Goal: Obtain resource: Obtain resource

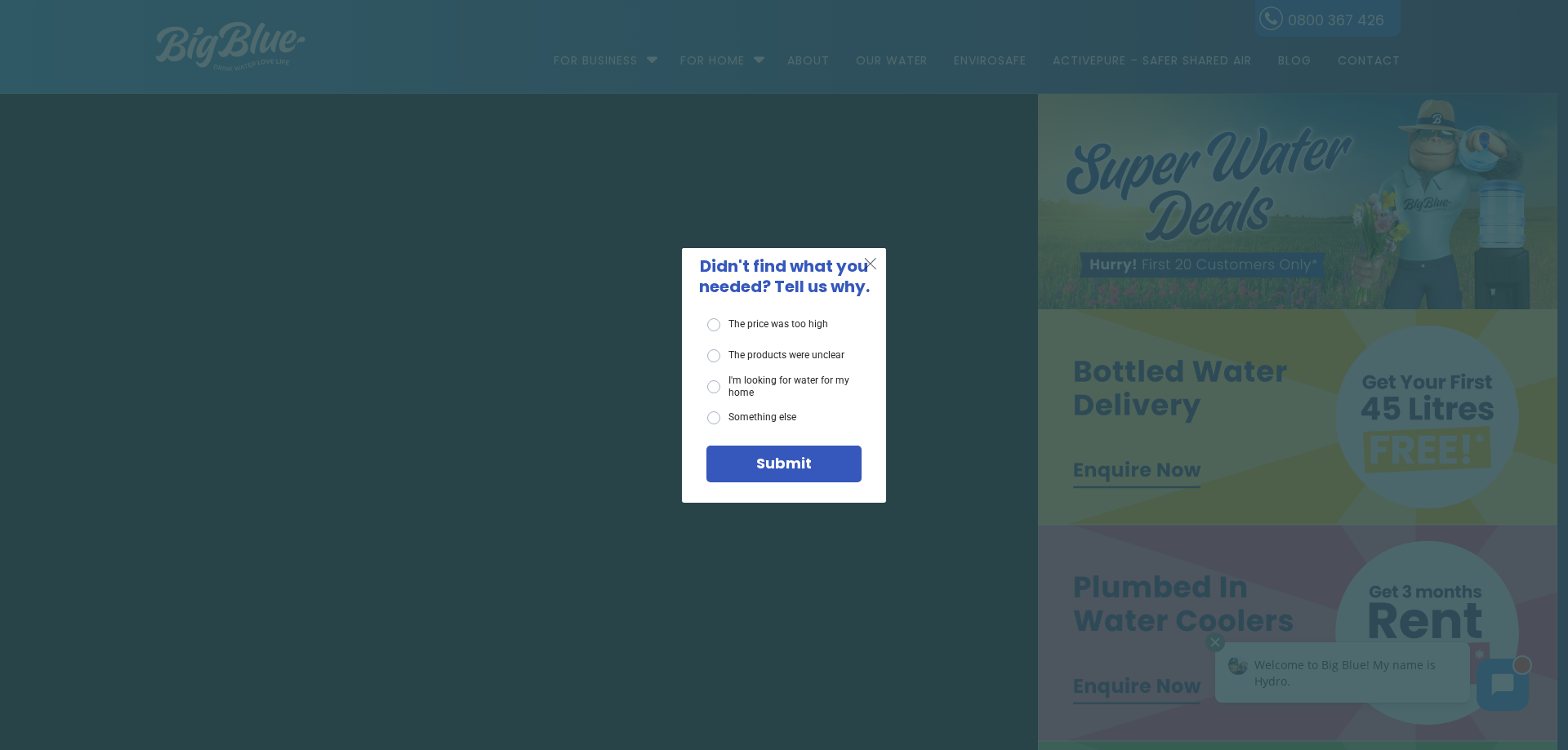
click at [874, 264] on span "X" at bounding box center [871, 263] width 15 height 20
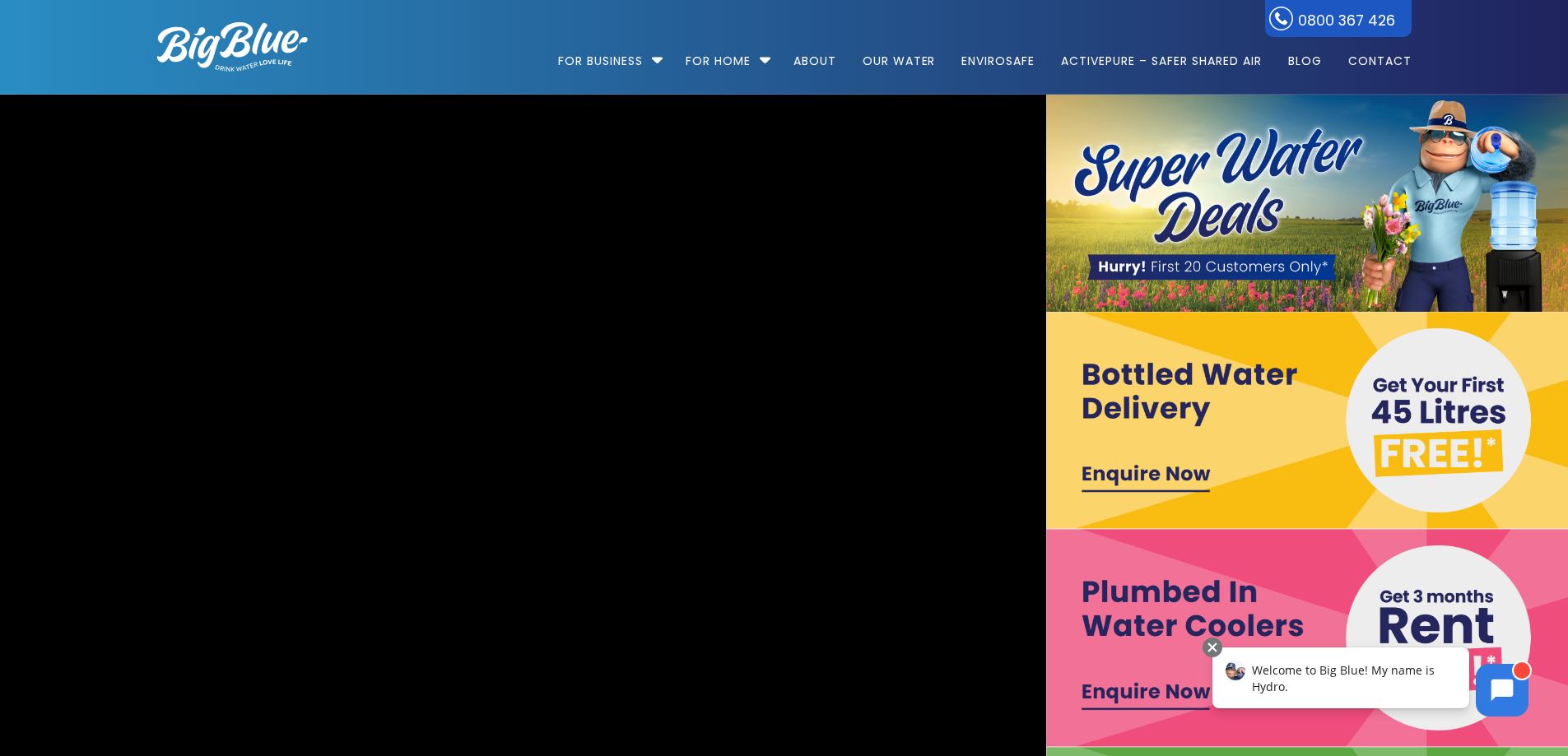
click at [1123, 593] on img at bounding box center [1308, 637] width 524 height 217
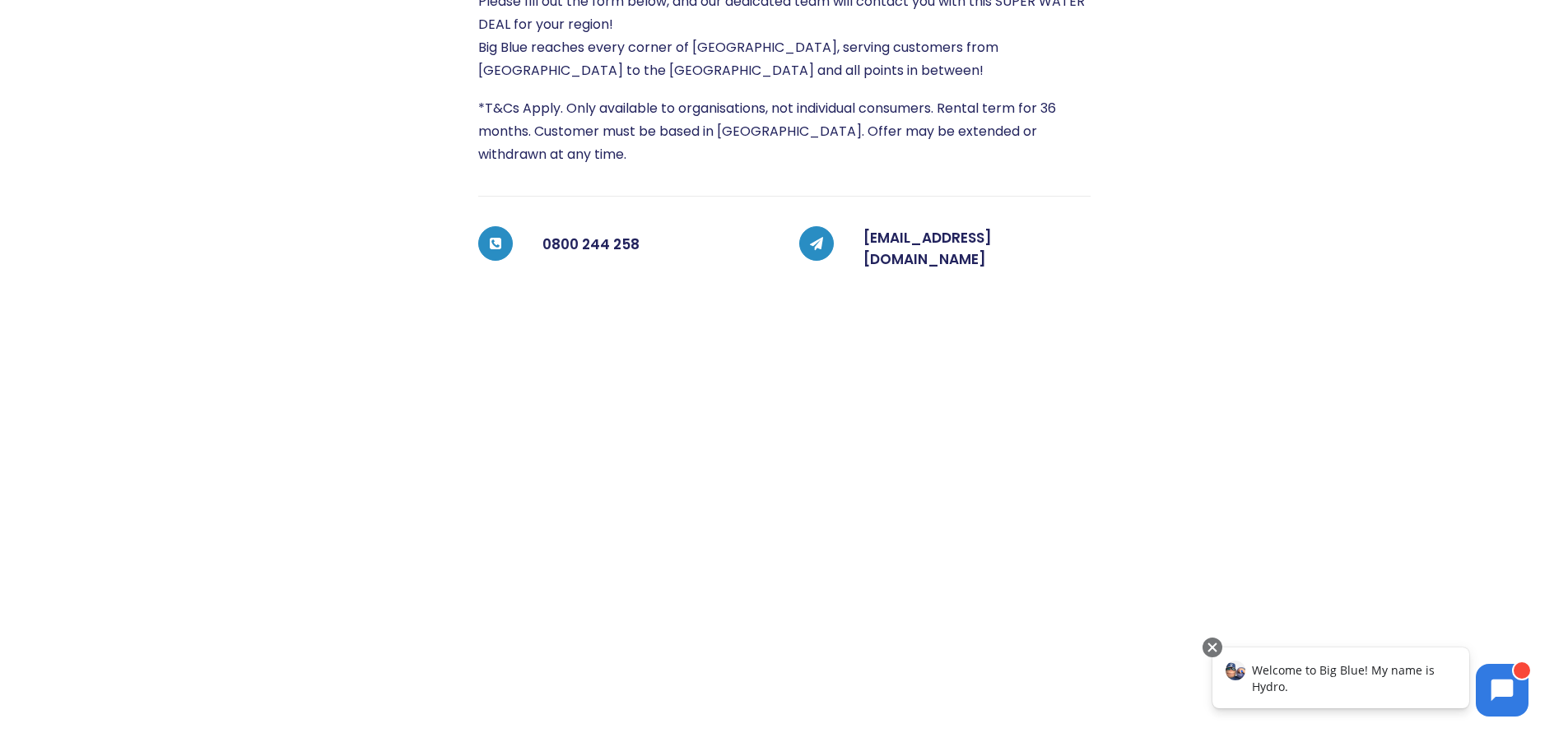
scroll to position [455, 0]
